Goal: Complete application form

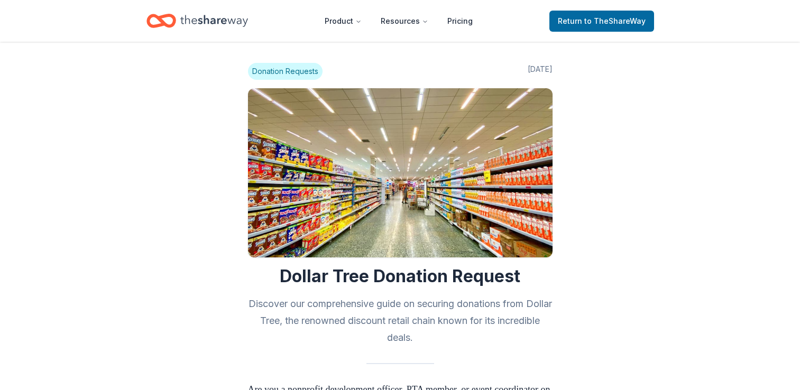
scroll to position [951, 0]
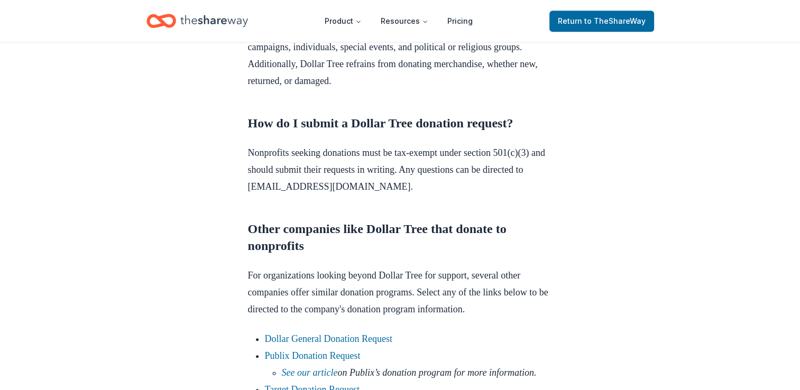
click at [466, 195] on p "Nonprofits seeking donations must be tax-exempt under section 501(c)(3) and sho…" at bounding box center [400, 169] width 304 height 51
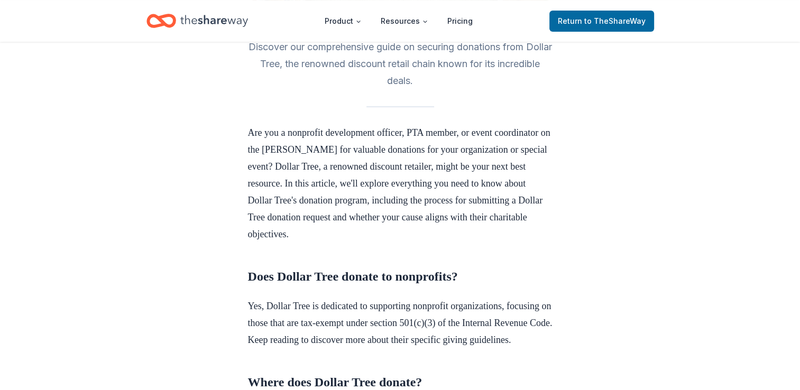
scroll to position [0, 0]
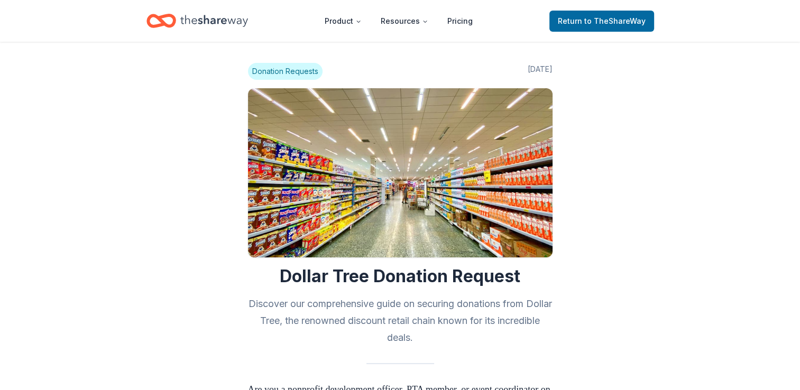
click at [277, 72] on span "Donation Requests" at bounding box center [285, 71] width 75 height 17
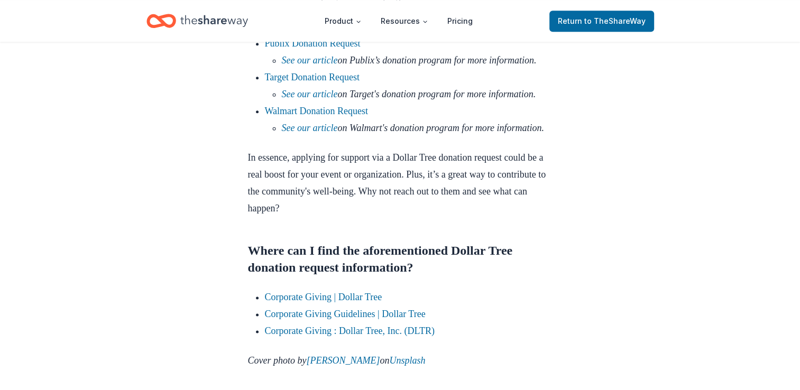
scroll to position [1268, 0]
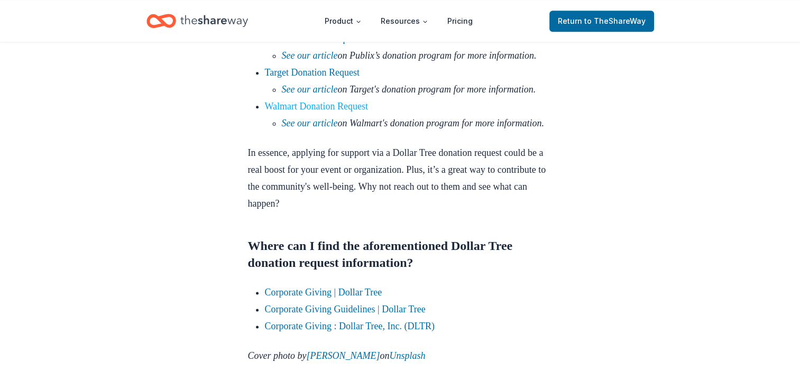
click at [328, 112] on link "Walmart Donation Request" at bounding box center [317, 106] width 104 height 11
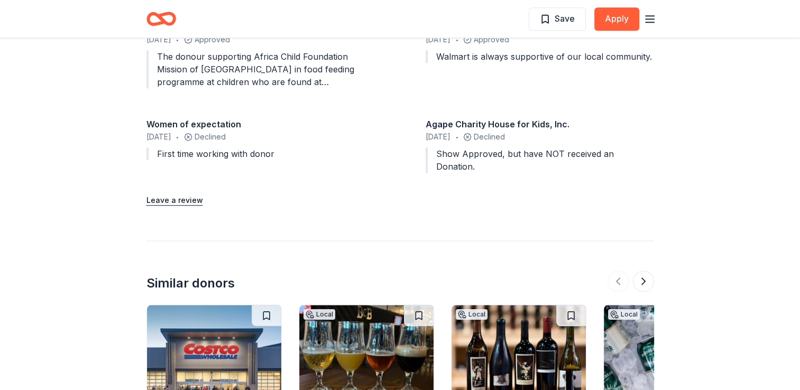
scroll to position [1234, 0]
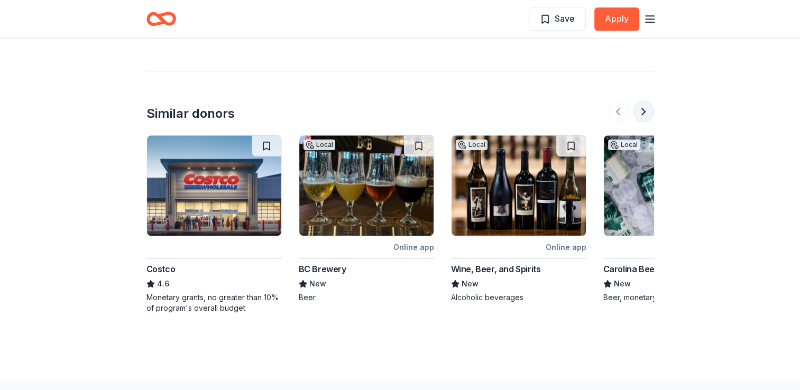
click at [643, 101] on button at bounding box center [643, 111] width 21 height 21
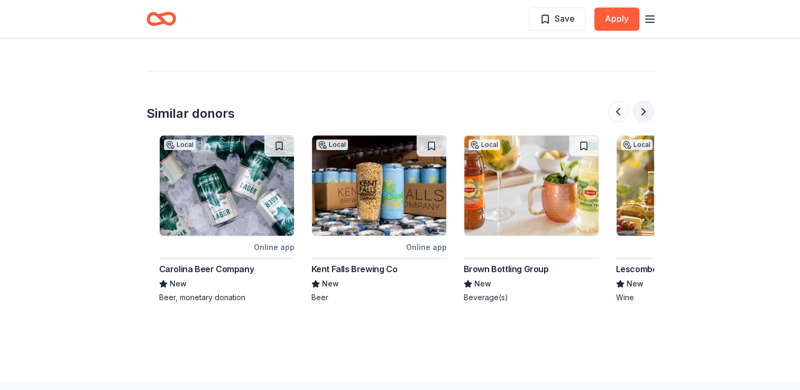
scroll to position [0, 457]
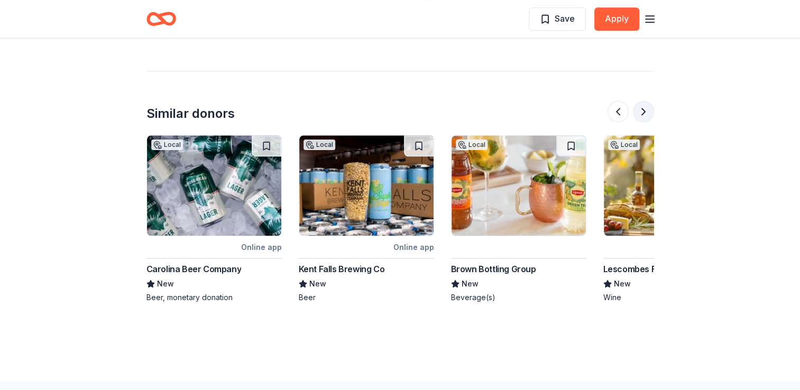
click at [643, 101] on button at bounding box center [643, 111] width 21 height 21
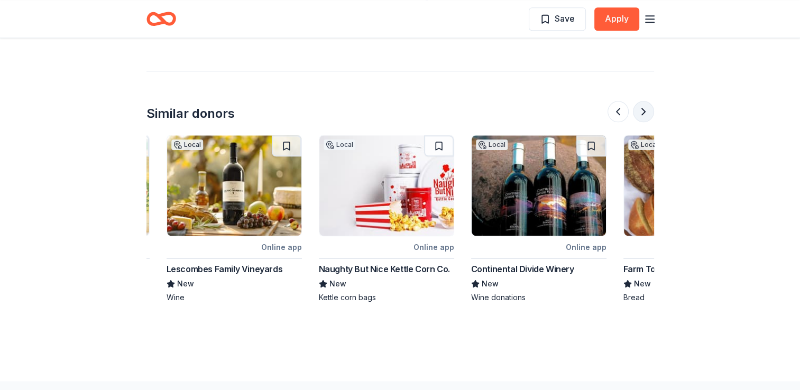
scroll to position [0, 913]
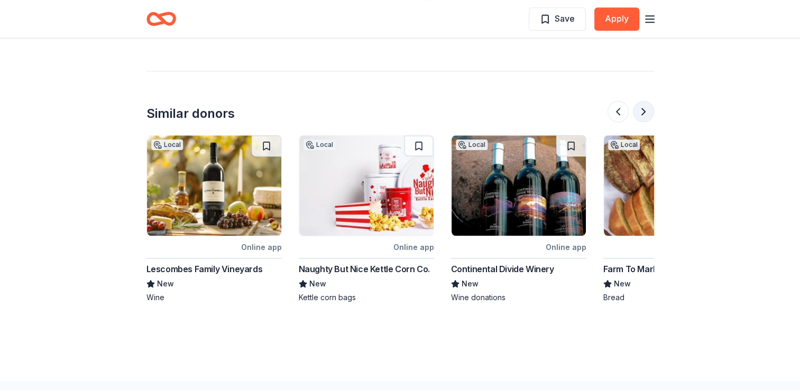
click at [643, 101] on button at bounding box center [643, 111] width 21 height 21
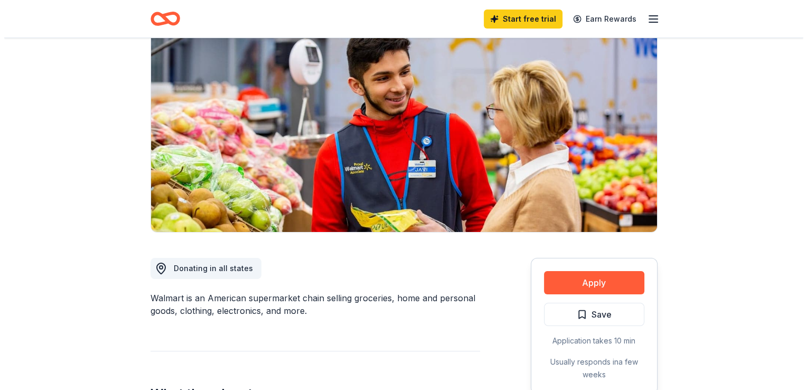
scroll to position [106, 0]
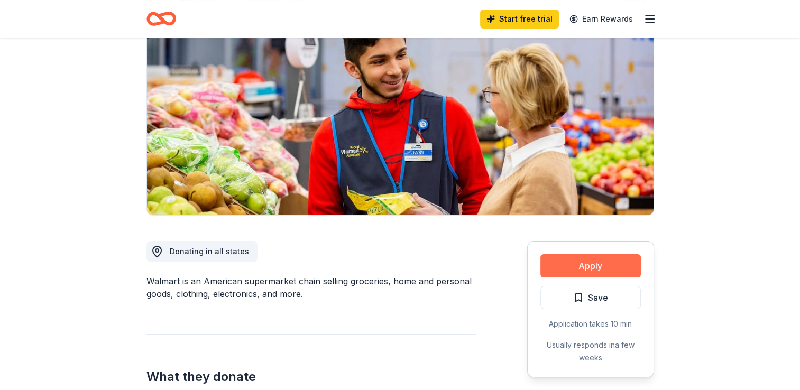
click at [579, 264] on button "Apply" at bounding box center [590, 265] width 100 height 23
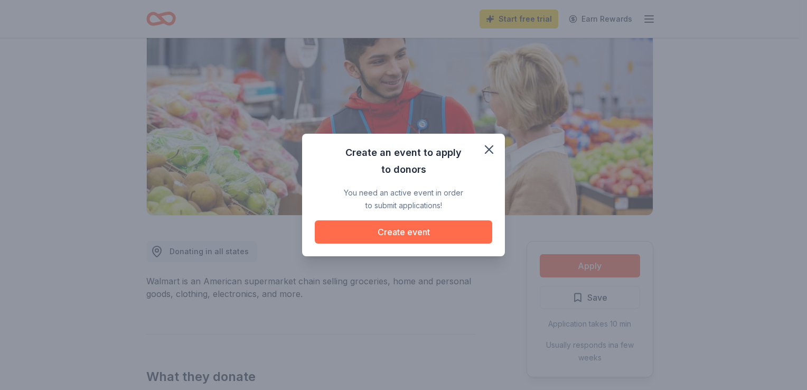
click at [399, 235] on button "Create event" at bounding box center [404, 231] width 178 height 23
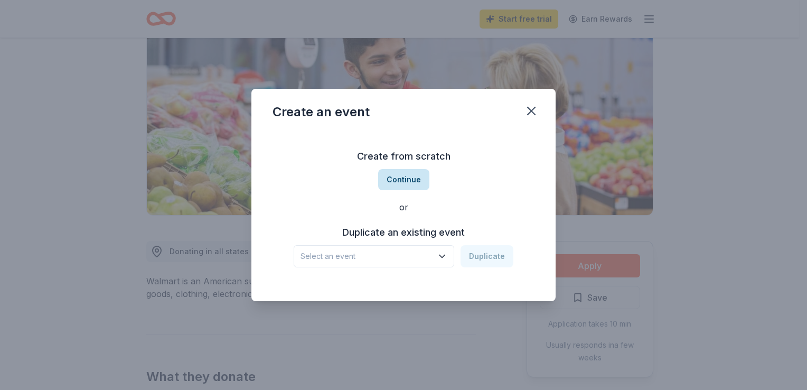
click at [400, 179] on button "Continue" at bounding box center [403, 179] width 51 height 21
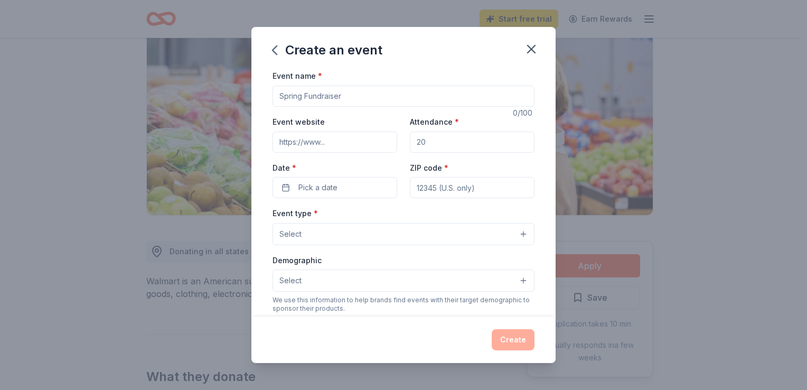
click at [345, 97] on input "Event name *" at bounding box center [404, 96] width 262 height 21
type input "Bread of Hope"
type input "20790"
type input "marietta60@verizon.net"
click at [445, 139] on input "Attendance *" at bounding box center [472, 142] width 125 height 21
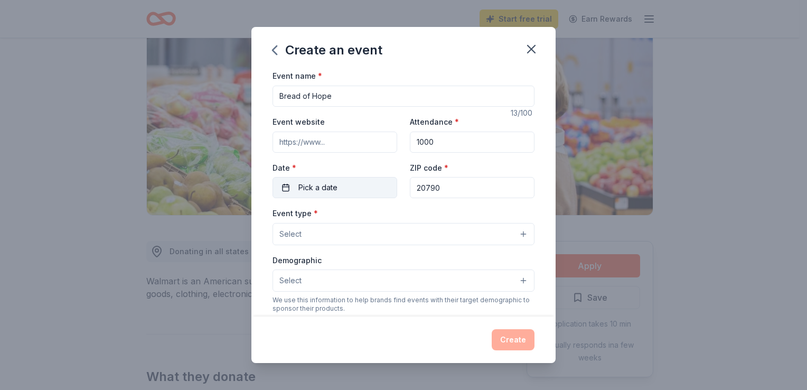
type input "1000"
click at [333, 189] on span "Pick a date" at bounding box center [318, 187] width 39 height 13
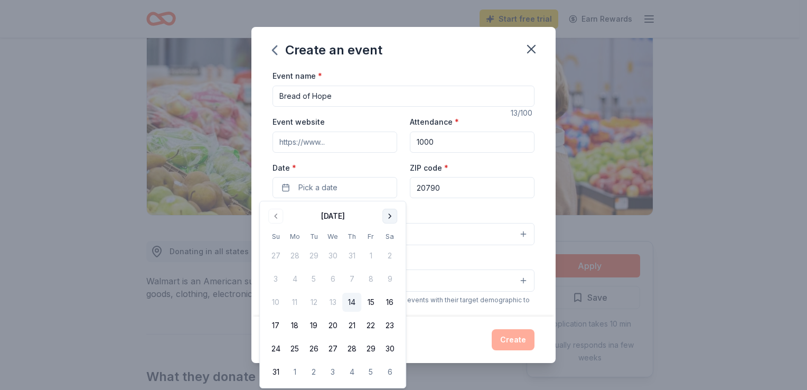
click at [388, 215] on button "Go to next month" at bounding box center [390, 216] width 15 height 15
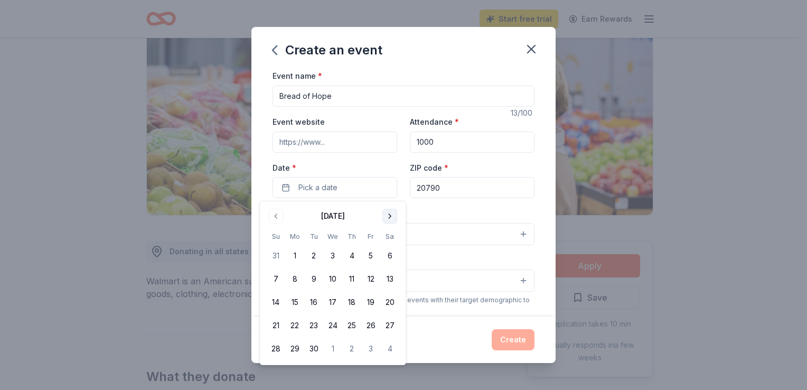
click at [387, 215] on button "Go to next month" at bounding box center [390, 216] width 15 height 15
click at [388, 324] on button "25" at bounding box center [389, 325] width 19 height 19
click at [324, 140] on input "Event website" at bounding box center [335, 142] width 125 height 21
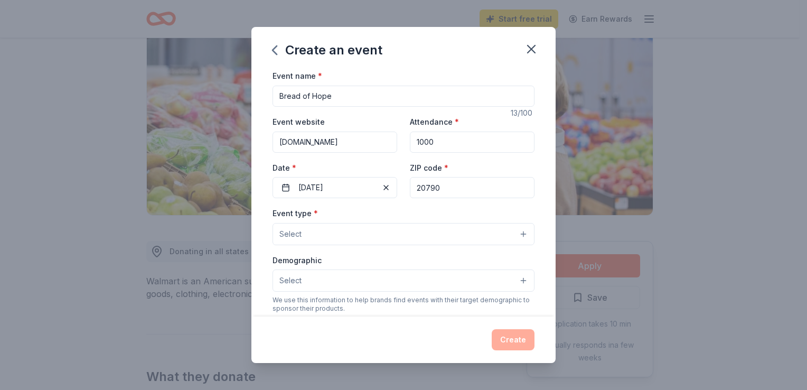
click at [387, 141] on input "WWW.BEAUTIFULIAMINC.ORG" at bounding box center [335, 142] width 125 height 21
drag, startPoint x: 387, startPoint y: 140, endPoint x: 264, endPoint y: 143, distance: 123.7
click at [264, 143] on div "Event name * Bread of Hope 13 /100 Event website WWW.BEAUTIFULIAMINC.ORG Attend…" at bounding box center [404, 192] width 304 height 247
type input "WWW.BEAUTIFULIAMINC.ORG"
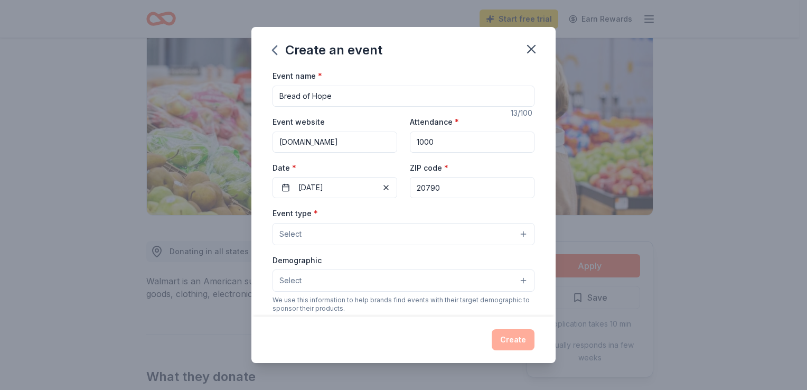
click at [382, 143] on input "WWW.BEAUTIFULIAMINC.ORG" at bounding box center [335, 142] width 125 height 21
drag, startPoint x: 387, startPoint y: 141, endPoint x: 246, endPoint y: 141, distance: 141.6
click at [246, 141] on div "Create an event Event name * Bread of Hope 13 /100 Event website WWW.BEAUTIFULI…" at bounding box center [403, 195] width 807 height 390
click at [328, 142] on input "Event website" at bounding box center [335, 142] width 125 height 21
drag, startPoint x: 330, startPoint y: 143, endPoint x: 261, endPoint y: 144, distance: 69.8
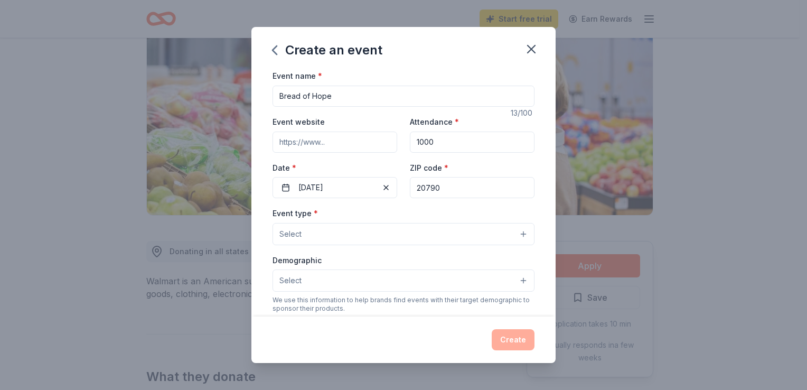
click at [258, 141] on div "Event name * Bread of Hope 13 /100 Event website Attendance * 1000 Date * 10/25…" at bounding box center [404, 192] width 304 height 247
drag, startPoint x: 300, startPoint y: 144, endPoint x: 335, endPoint y: 142, distance: 34.4
click at [335, 142] on input "Event website" at bounding box center [335, 142] width 125 height 21
click at [332, 143] on input "Event website" at bounding box center [335, 142] width 125 height 21
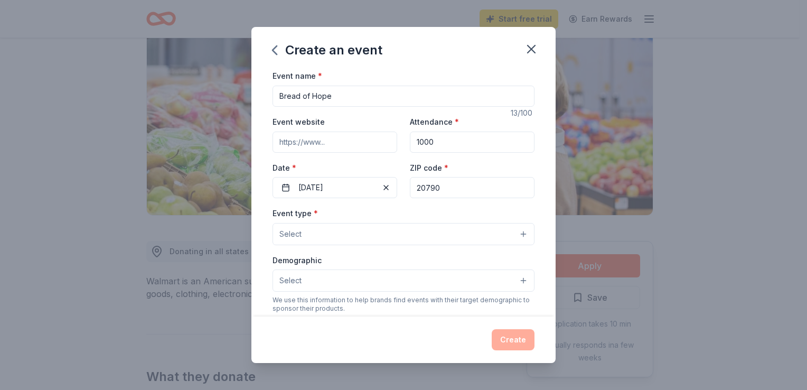
drag, startPoint x: 334, startPoint y: 143, endPoint x: 328, endPoint y: 142, distance: 6.4
click at [328, 142] on input "Event website" at bounding box center [335, 142] width 125 height 21
type input "w"
type input "WWW.BEAUTIFULASIAMINC.ORG"
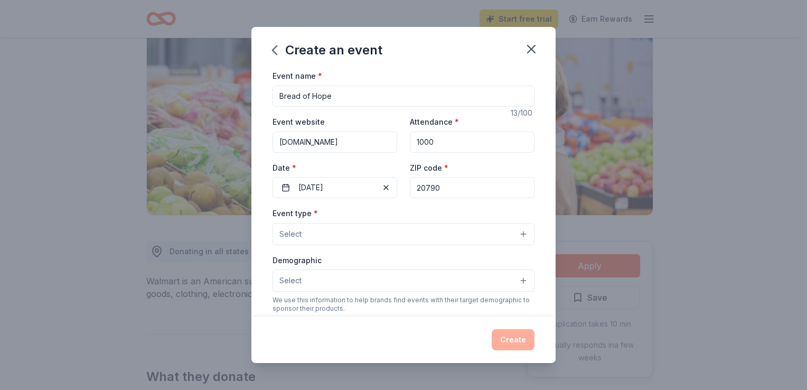
scroll to position [0, 0]
click at [515, 235] on button "Select" at bounding box center [404, 234] width 262 height 22
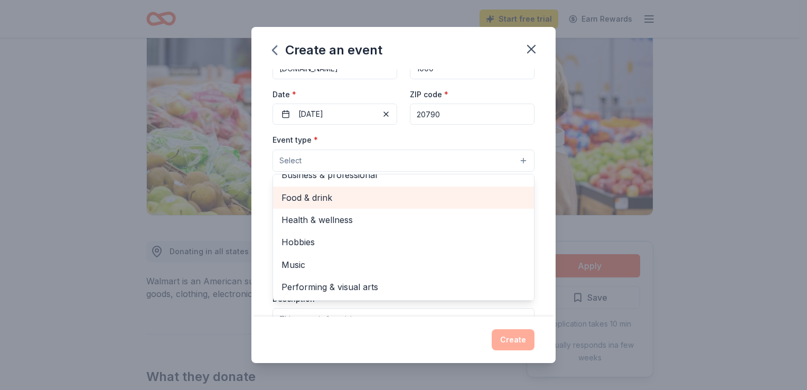
scroll to position [106, 0]
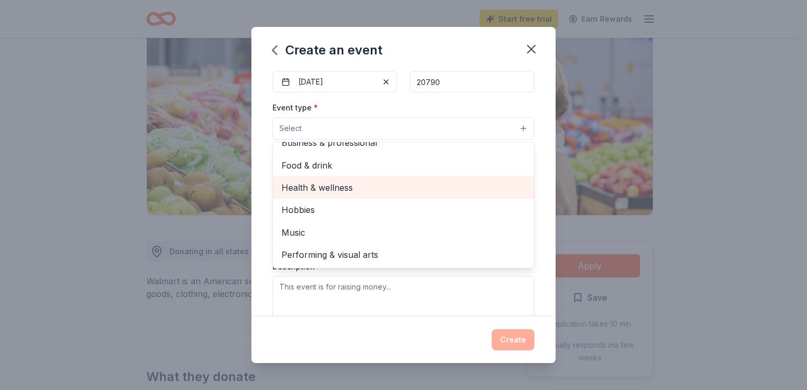
click at [323, 183] on span "Health & wellness" at bounding box center [404, 188] width 244 height 14
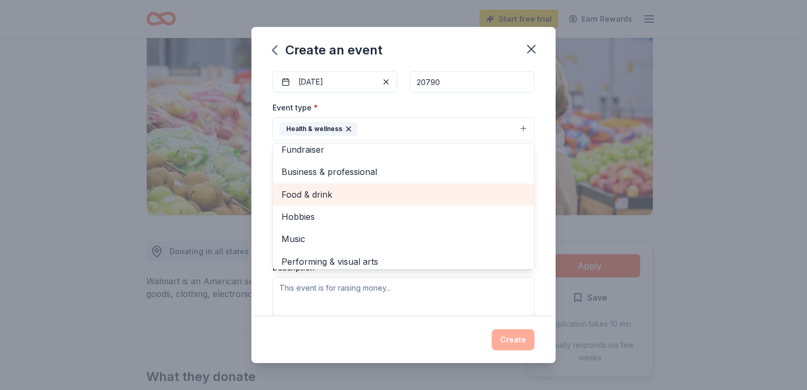
scroll to position [13, 0]
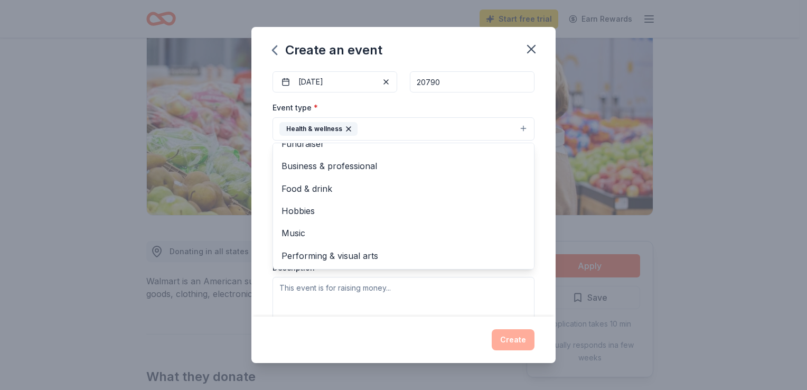
click at [707, 229] on div "Create an event Event name * Bread of Hope 13 /100 Event website WWW.BEAUTIFULA…" at bounding box center [403, 195] width 807 height 390
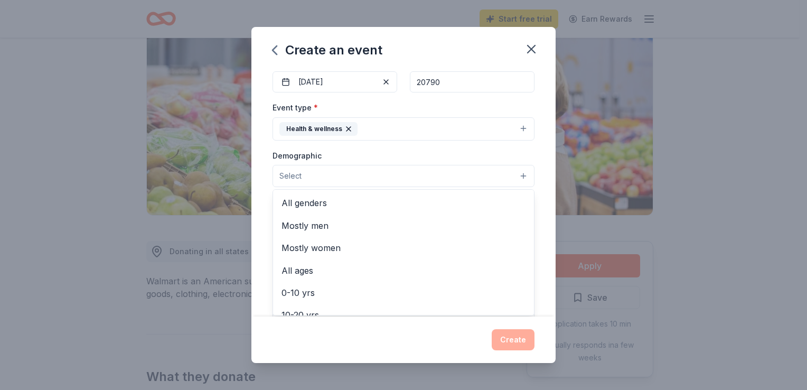
click at [513, 176] on button "Select" at bounding box center [404, 176] width 262 height 22
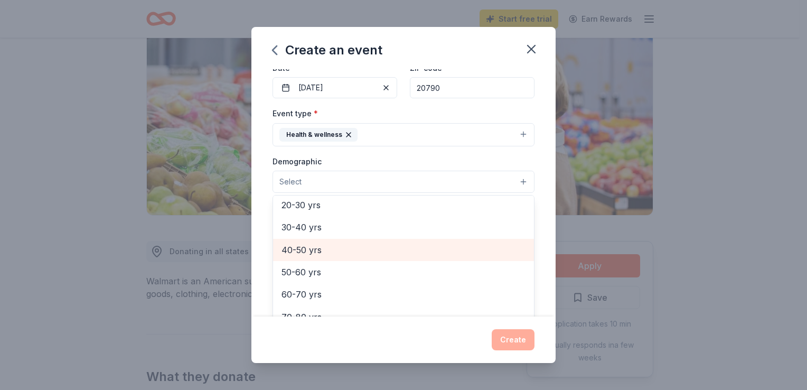
scroll to position [116, 0]
click at [287, 250] on span "30-40 yrs" at bounding box center [404, 250] width 244 height 14
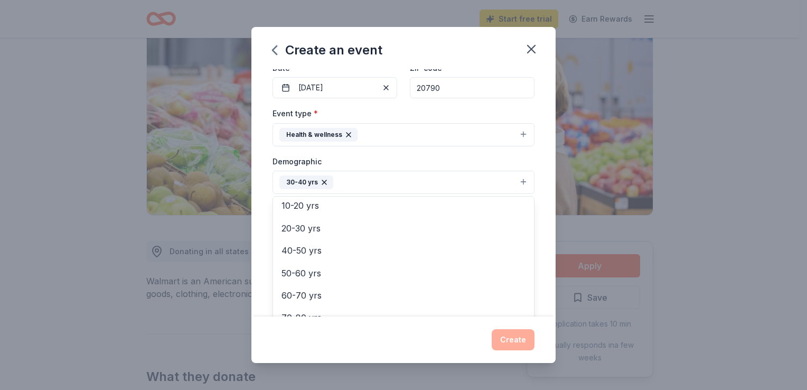
click at [693, 267] on div "Create an event Event name * Bread of Hope 13 /100 Event website WWW.BEAUTIFULA…" at bounding box center [403, 195] width 807 height 390
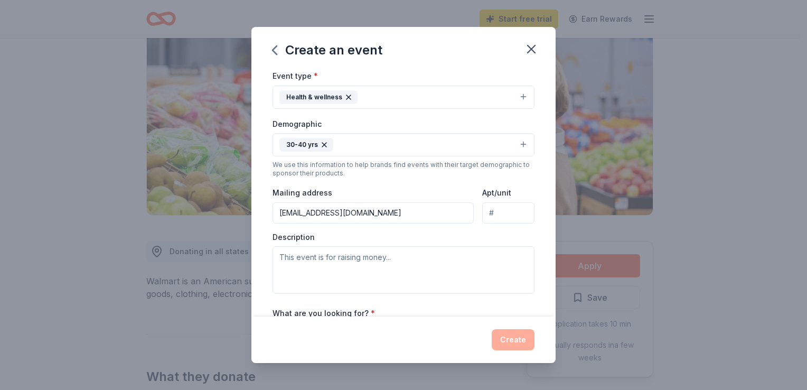
scroll to position [153, 0]
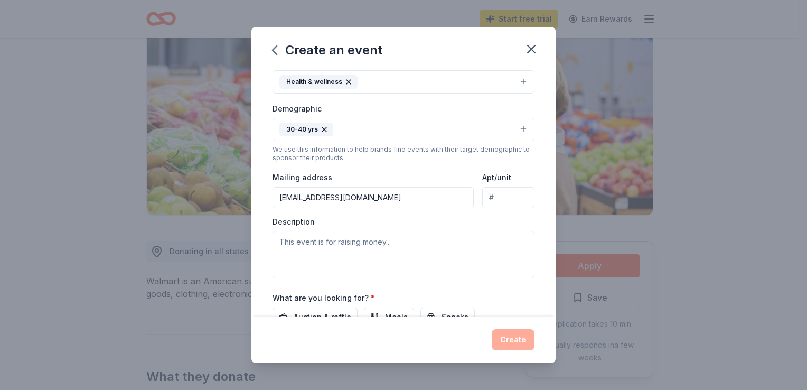
click at [385, 197] on input "marietta60@verizon.net" at bounding box center [373, 197] width 201 height 21
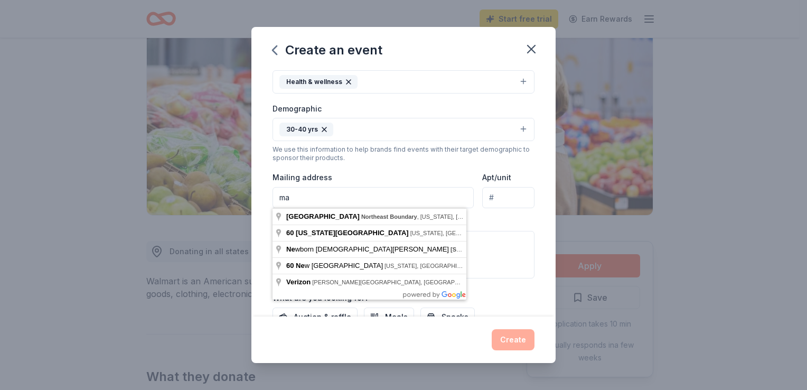
type input "m"
click at [526, 221] on div "Event name * Bread of Hope 13 /100 Event website WWW.BEAUTIFULASIAMINC.ORG Atte…" at bounding box center [404, 192] width 304 height 247
click at [427, 198] on input "9201 Edgeworth Drive Suite 6034" at bounding box center [373, 197] width 201 height 21
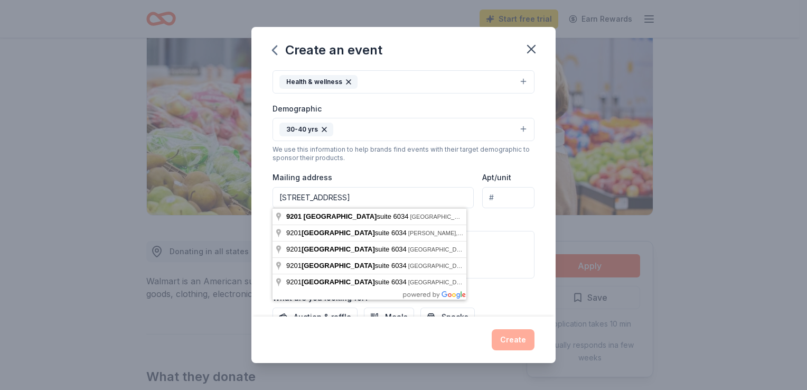
click at [416, 197] on input "9201 Edgeworth Drive Suite 6034" at bounding box center [373, 197] width 201 height 21
type input "9201 Edgeworth Drive, Capitol Heights, MD, 20790"
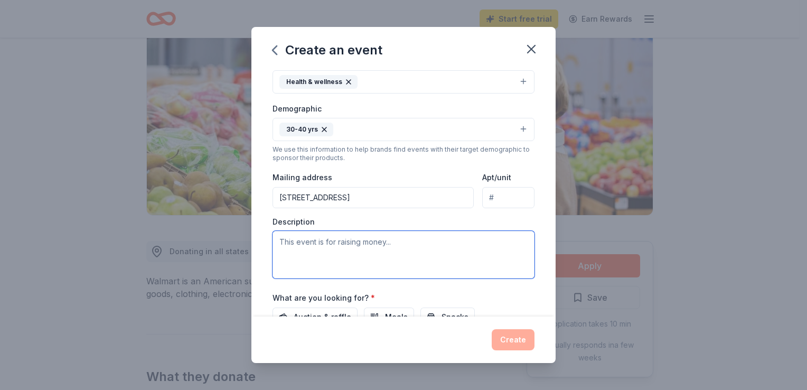
click at [397, 244] on textarea at bounding box center [404, 255] width 262 height 48
click at [405, 239] on textarea at bounding box center [404, 255] width 262 height 48
type textarea "T"
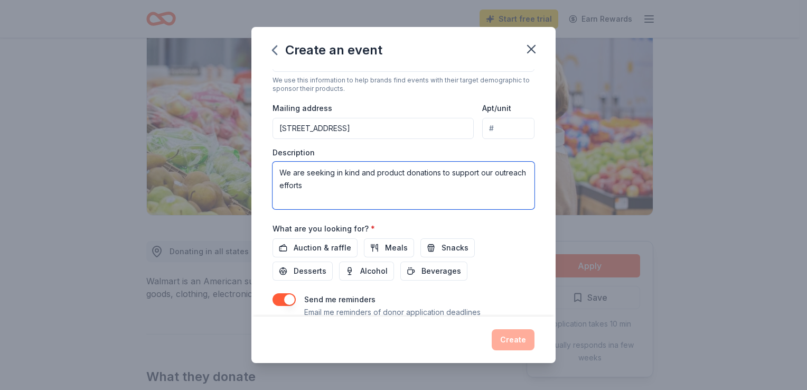
scroll to position [259, 0]
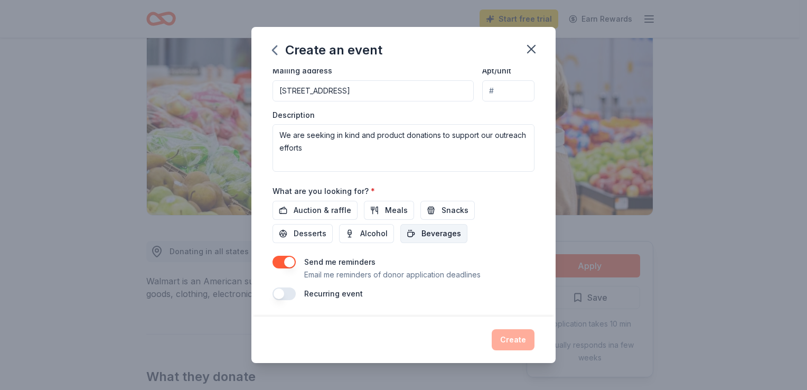
click at [439, 235] on span "Beverages" at bounding box center [442, 233] width 40 height 13
click at [454, 209] on span "Snacks" at bounding box center [455, 210] width 27 height 13
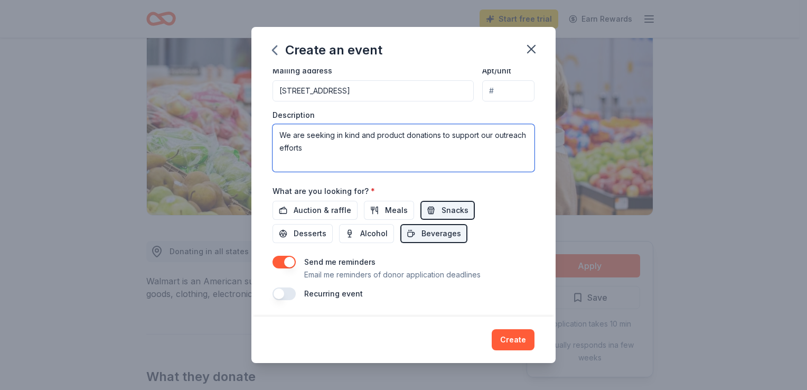
click at [346, 151] on textarea "We are seeking in kind and product donations to support our outreach efforts" at bounding box center [404, 148] width 262 height 48
click at [374, 134] on textarea "We are seeking in kind and product donations to support our outreach efforts" at bounding box center [404, 148] width 262 height 48
click at [319, 147] on textarea "We are seeking in kind product donations to support our outreach efforts" at bounding box center [404, 148] width 262 height 48
type textarea "We are seeking in kind product donations to support our outreach efforts to mak…"
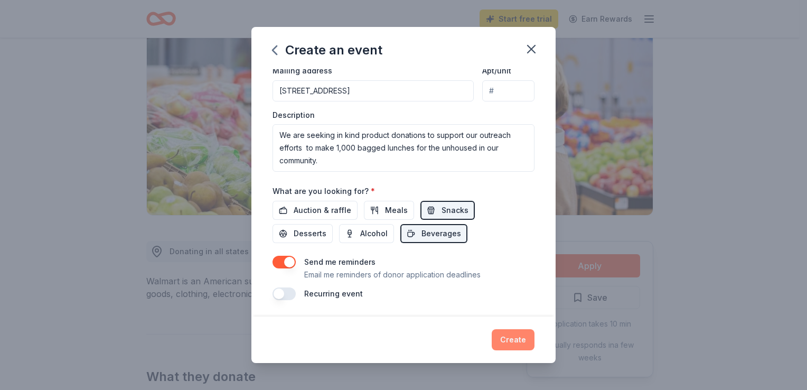
click at [509, 342] on button "Create" at bounding box center [513, 339] width 43 height 21
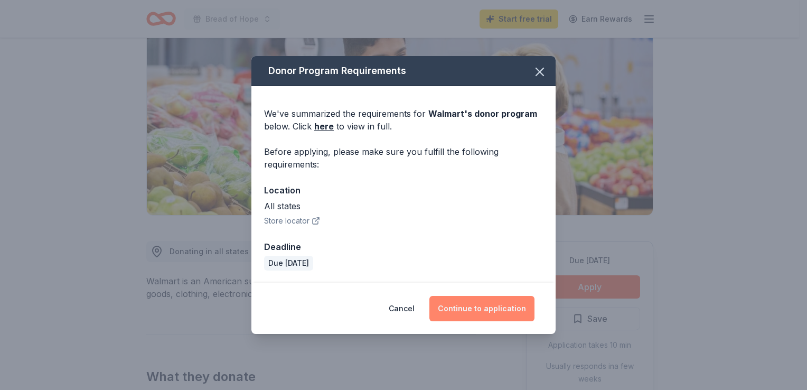
click at [466, 310] on button "Continue to application" at bounding box center [482, 308] width 105 height 25
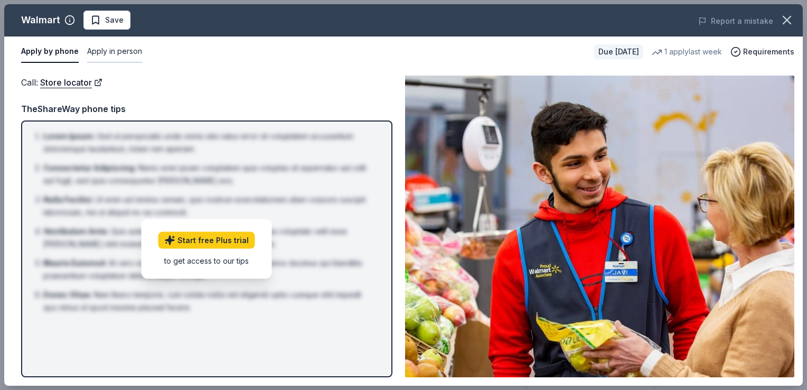
click at [114, 50] on button "Apply in person" at bounding box center [114, 52] width 55 height 22
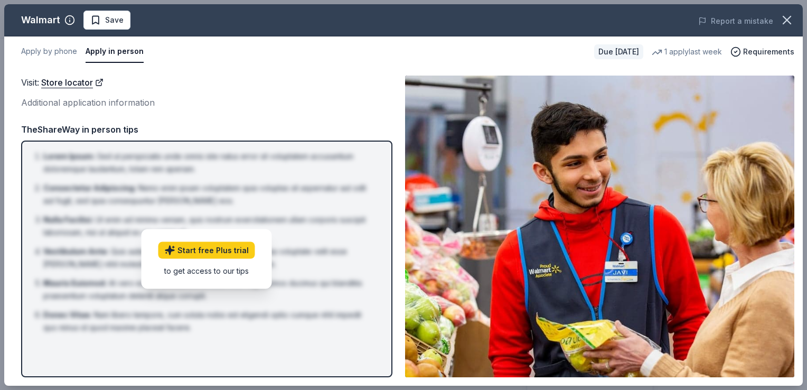
click at [51, 105] on div "Additional application information" at bounding box center [206, 103] width 371 height 14
click at [39, 50] on button "Apply by phone" at bounding box center [49, 52] width 56 height 22
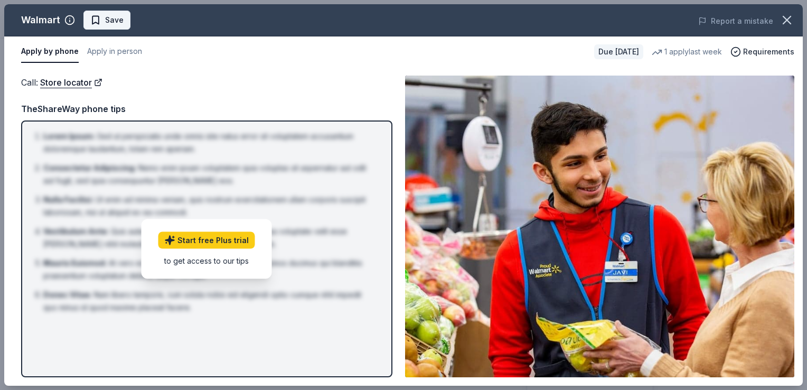
click at [107, 20] on span "Save" at bounding box center [114, 20] width 18 height 13
click at [764, 52] on span "Requirements" at bounding box center [769, 51] width 51 height 13
click at [91, 111] on div "TheShareWay phone tips" at bounding box center [206, 109] width 371 height 14
click at [61, 86] on link "Store locator" at bounding box center [71, 83] width 62 height 14
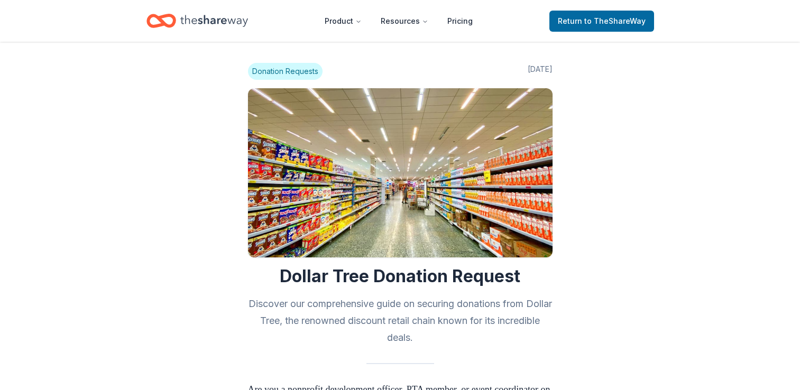
scroll to position [1265, 0]
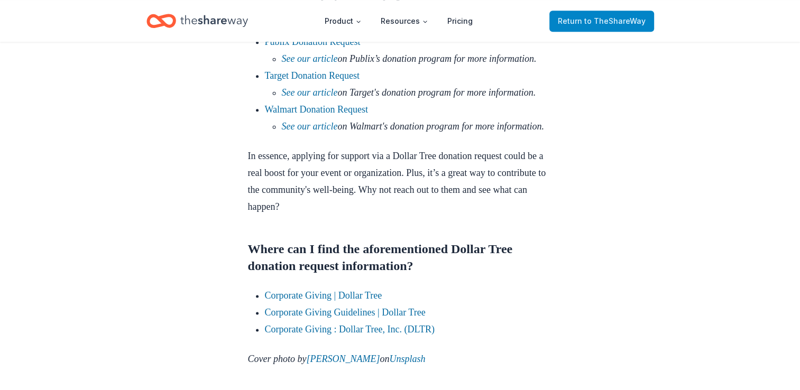
click at [607, 20] on span "to TheShareWay" at bounding box center [614, 20] width 61 height 9
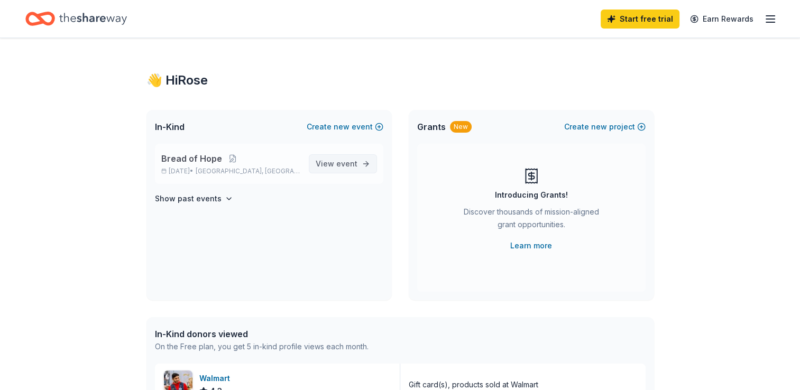
click at [356, 164] on span "event" at bounding box center [346, 163] width 21 height 9
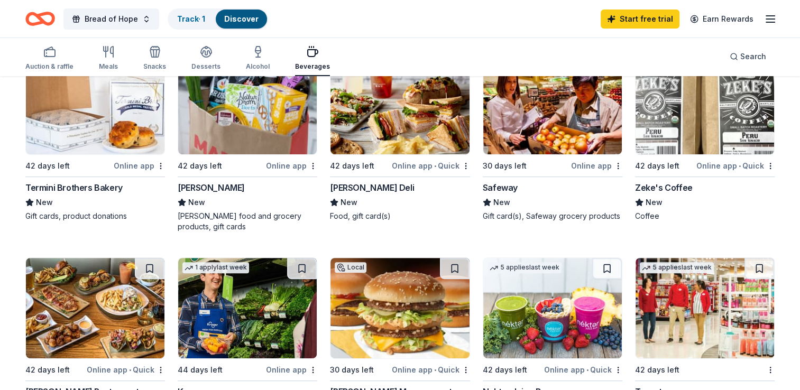
scroll to position [370, 0]
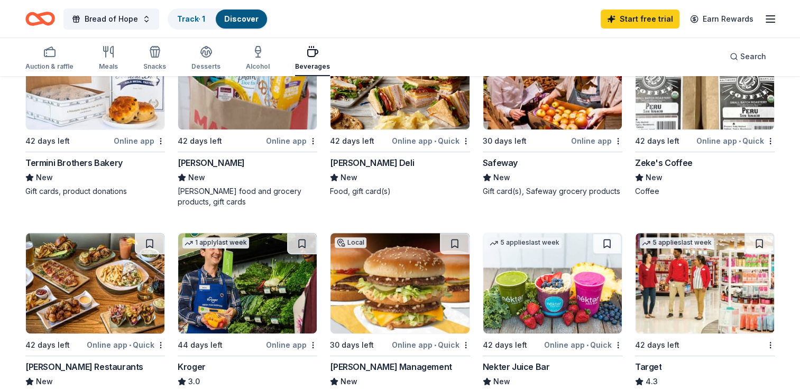
click at [199, 160] on div "[PERSON_NAME]" at bounding box center [211, 162] width 67 height 13
